Goal: Information Seeking & Learning: Learn about a topic

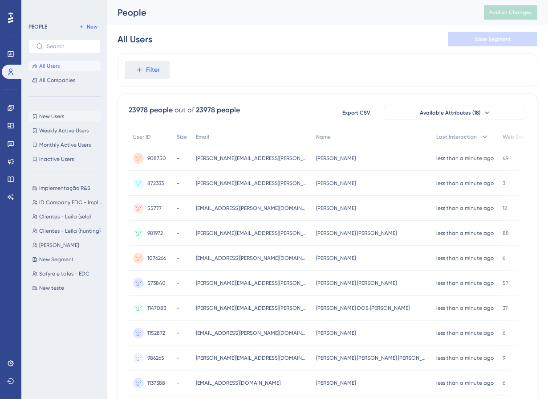
click at [57, 119] on span "New Users" at bounding box center [51, 116] width 25 height 7
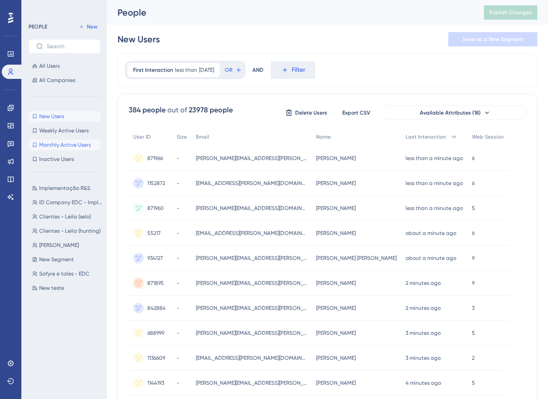
click at [63, 143] on span "Monthly Active Users" at bounding box center [65, 144] width 52 height 7
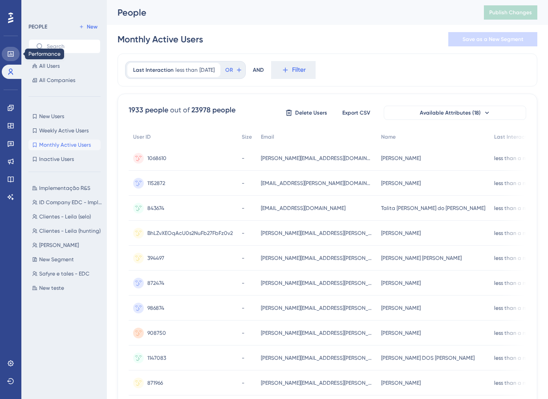
click at [19, 57] on link at bounding box center [11, 54] width 18 height 14
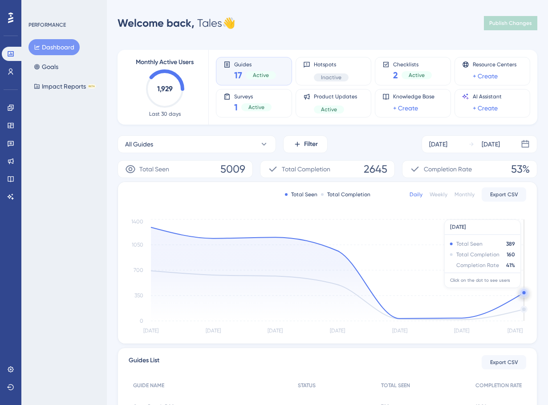
click at [488, 293] on circle at bounding box center [524, 293] width 7 height 7
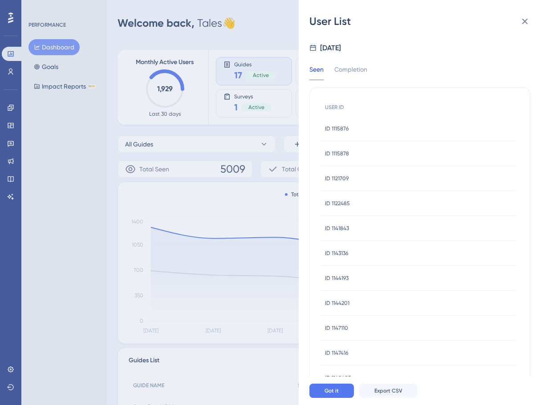
click at [344, 152] on span "ID 1115878" at bounding box center [337, 153] width 24 height 7
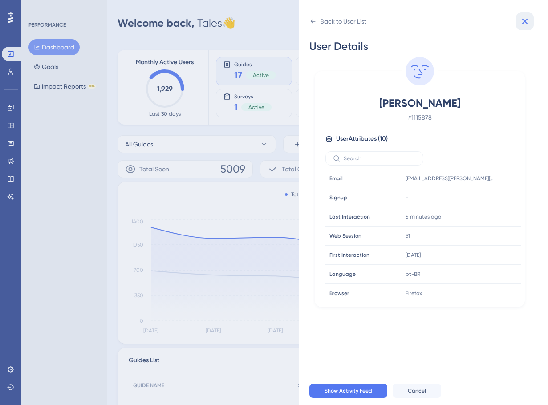
click at [488, 20] on button at bounding box center [525, 21] width 18 height 18
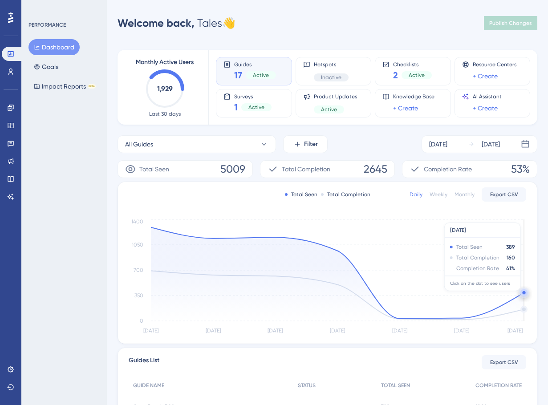
click at [488, 295] on circle at bounding box center [524, 293] width 7 height 7
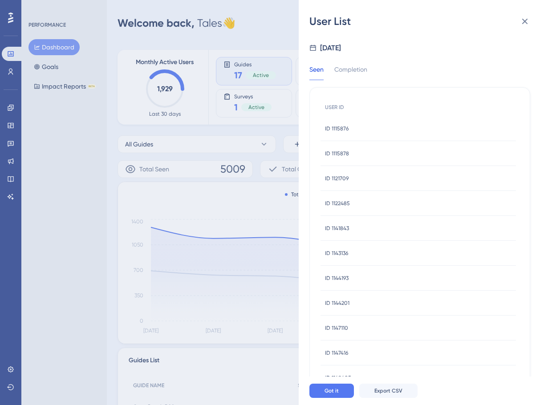
click at [70, 186] on div "User List Sep 22, 2025 Seen Completion USER ID ID 1115876 ID 1115876 ID 1115878…" at bounding box center [274, 202] width 548 height 405
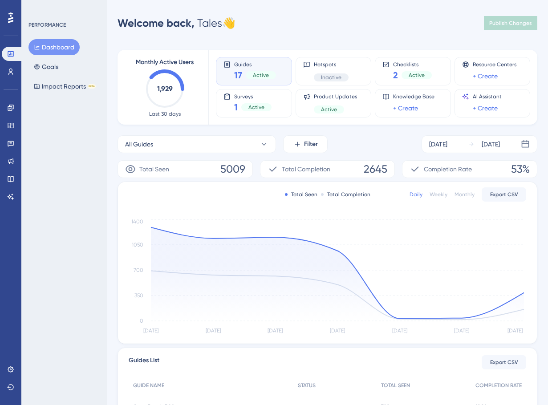
click at [47, 53] on button "Dashboard" at bounding box center [54, 47] width 51 height 16
click at [15, 76] on link at bounding box center [11, 72] width 18 height 14
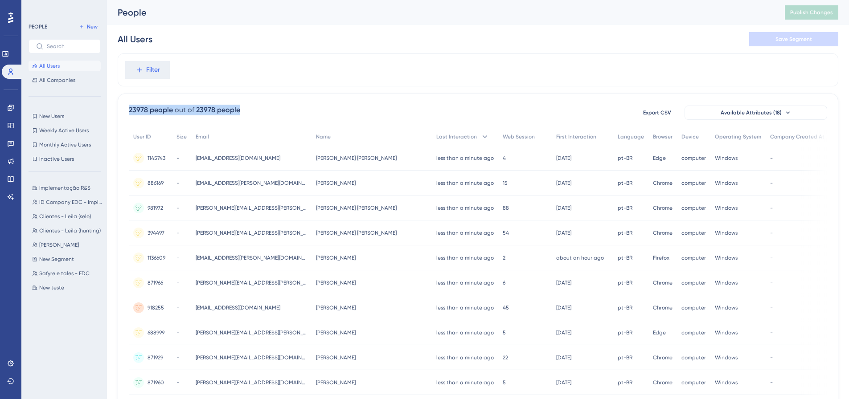
drag, startPoint x: 123, startPoint y: 112, endPoint x: 282, endPoint y: 112, distance: 158.2
click at [268, 112] on div "23978 people out of 23978 people Export CSV Available Attributes (18) User ID S…" at bounding box center [478, 389] width 720 height 591
click at [133, 63] on button "Filter" at bounding box center [147, 70] width 45 height 18
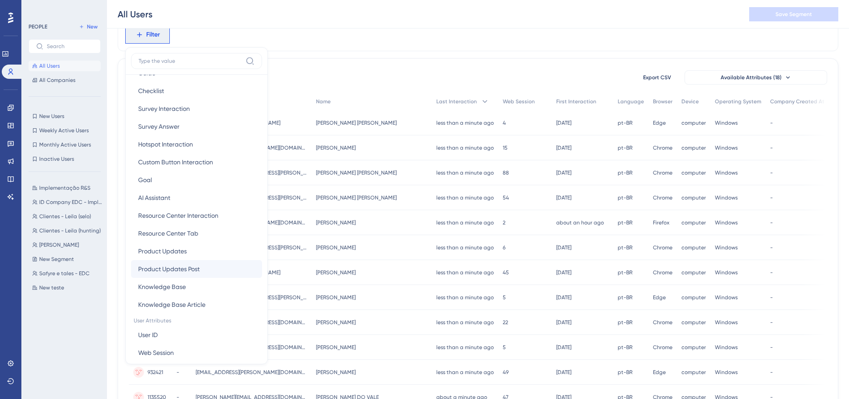
scroll to position [223, 0]
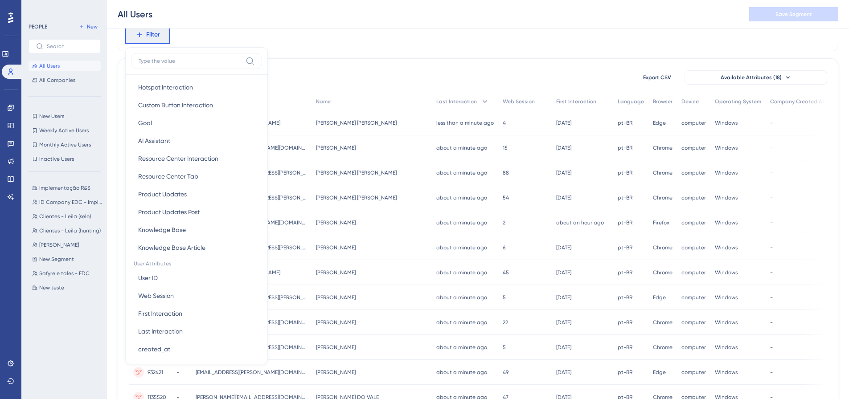
click at [388, 20] on div "All Users Save Segment" at bounding box center [478, 14] width 742 height 29
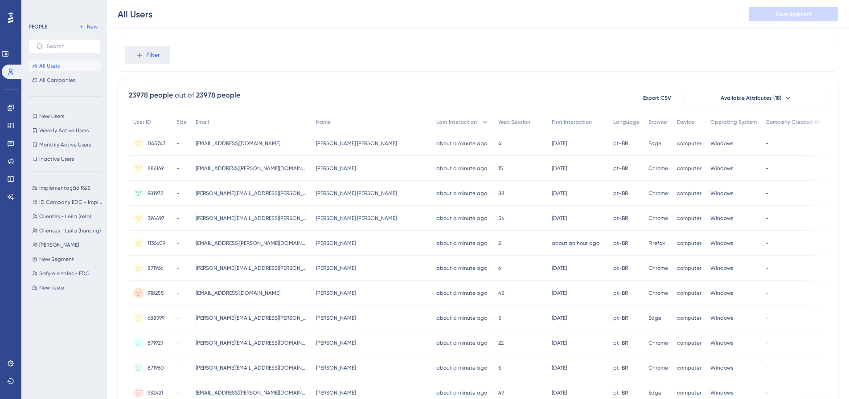
scroll to position [0, 0]
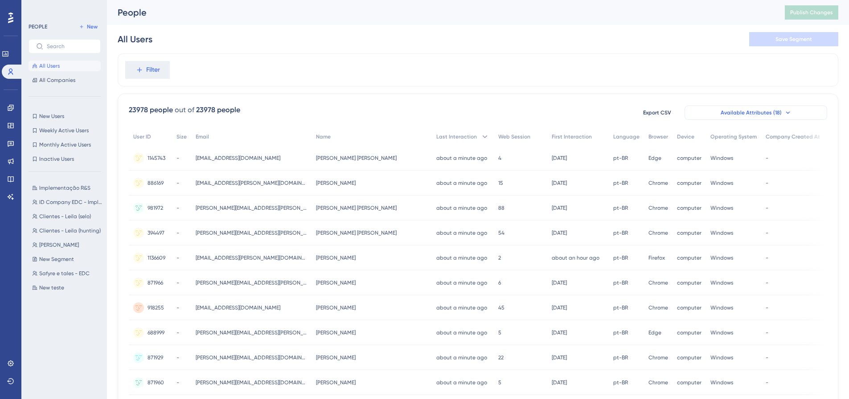
click at [725, 116] on span "Available Attributes (18)" at bounding box center [750, 112] width 61 height 7
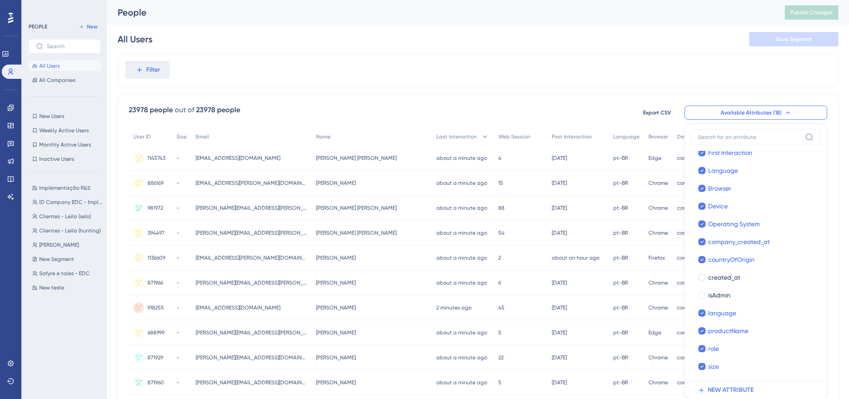
click at [493, 75] on div "Filter" at bounding box center [478, 69] width 720 height 33
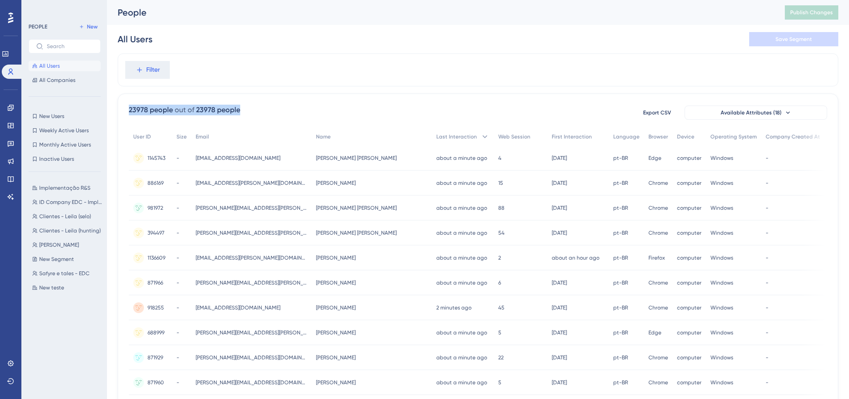
drag, startPoint x: 124, startPoint y: 109, endPoint x: 263, endPoint y: 112, distance: 139.0
click at [254, 113] on div "23978 people out of 23978 people Export CSV Available Attributes (18) User ID S…" at bounding box center [478, 389] width 720 height 591
click at [155, 69] on span "Filter" at bounding box center [153, 70] width 14 height 11
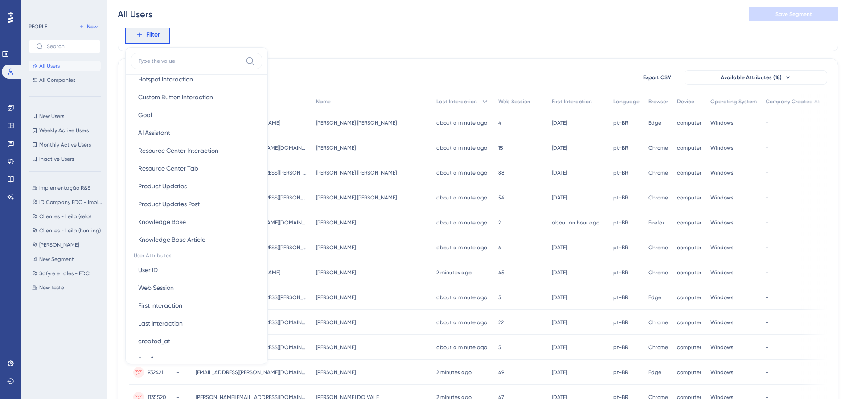
scroll to position [267, 0]
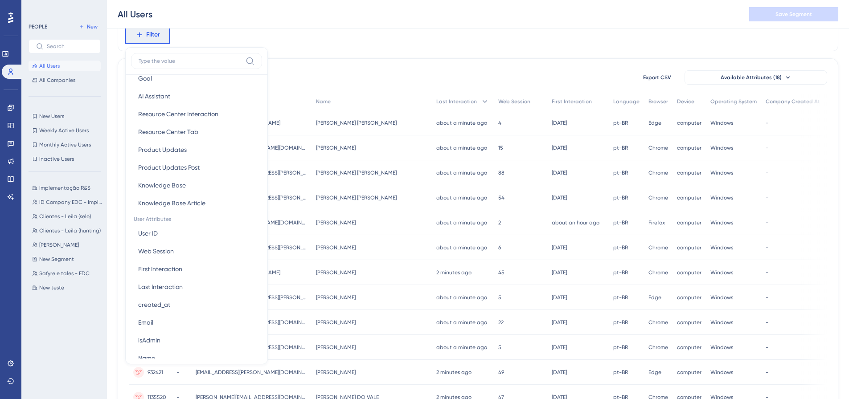
click at [342, 56] on div "Filter Browser Attributes Language Language Browser Browser Device Device Opera…" at bounding box center [478, 333] width 720 height 631
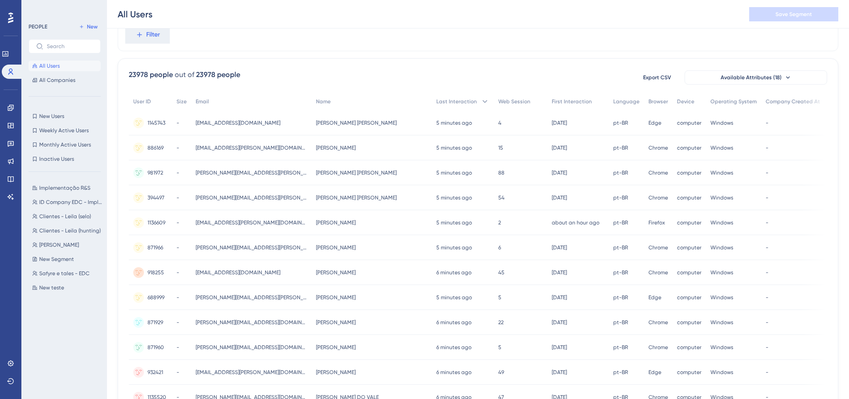
scroll to position [83, 0]
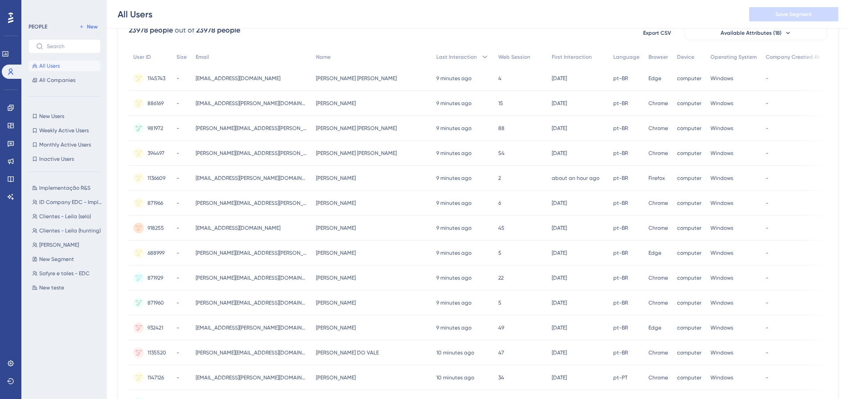
click at [672, 392] on div "computer computer" at bounding box center [688, 402] width 33 height 25
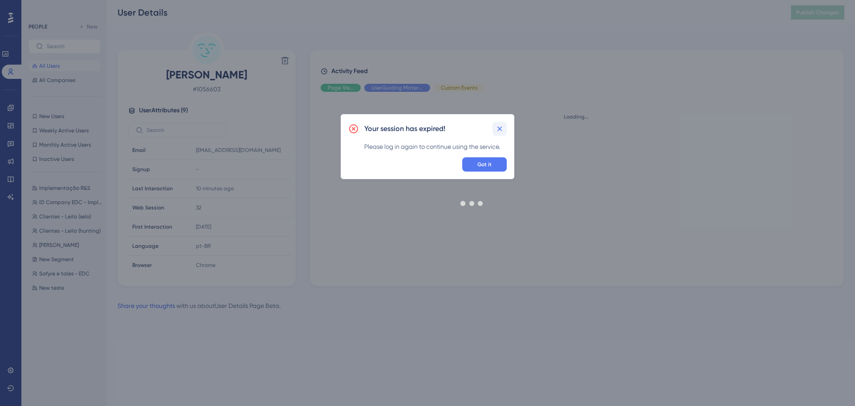
click at [498, 128] on div at bounding box center [472, 203] width 766 height 342
click at [498, 131] on div at bounding box center [472, 203] width 766 height 342
click at [501, 130] on div at bounding box center [472, 203] width 766 height 342
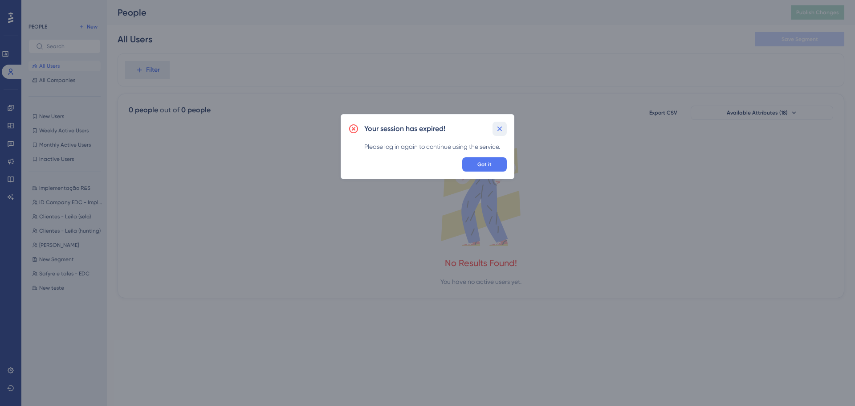
click at [503, 134] on button at bounding box center [500, 129] width 14 height 14
